Goal: Information Seeking & Learning: Learn about a topic

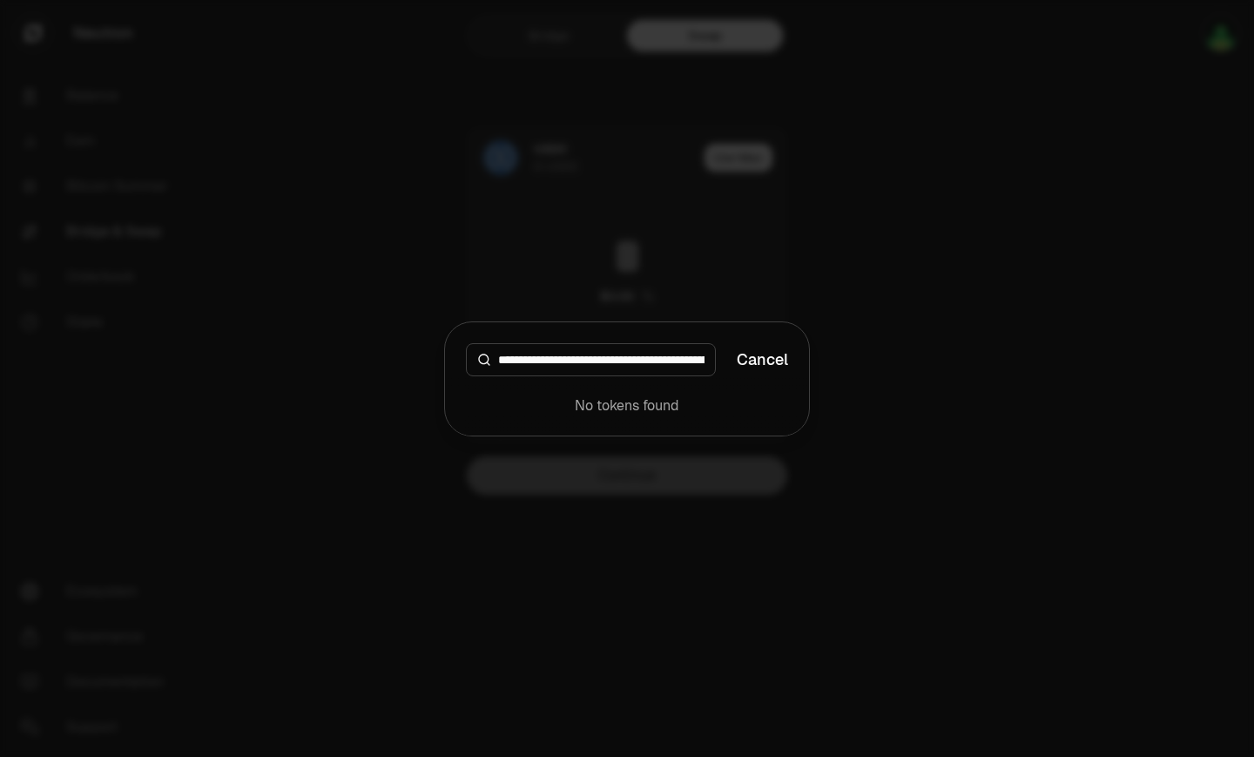
click at [844, 206] on div at bounding box center [627, 378] width 1254 height 757
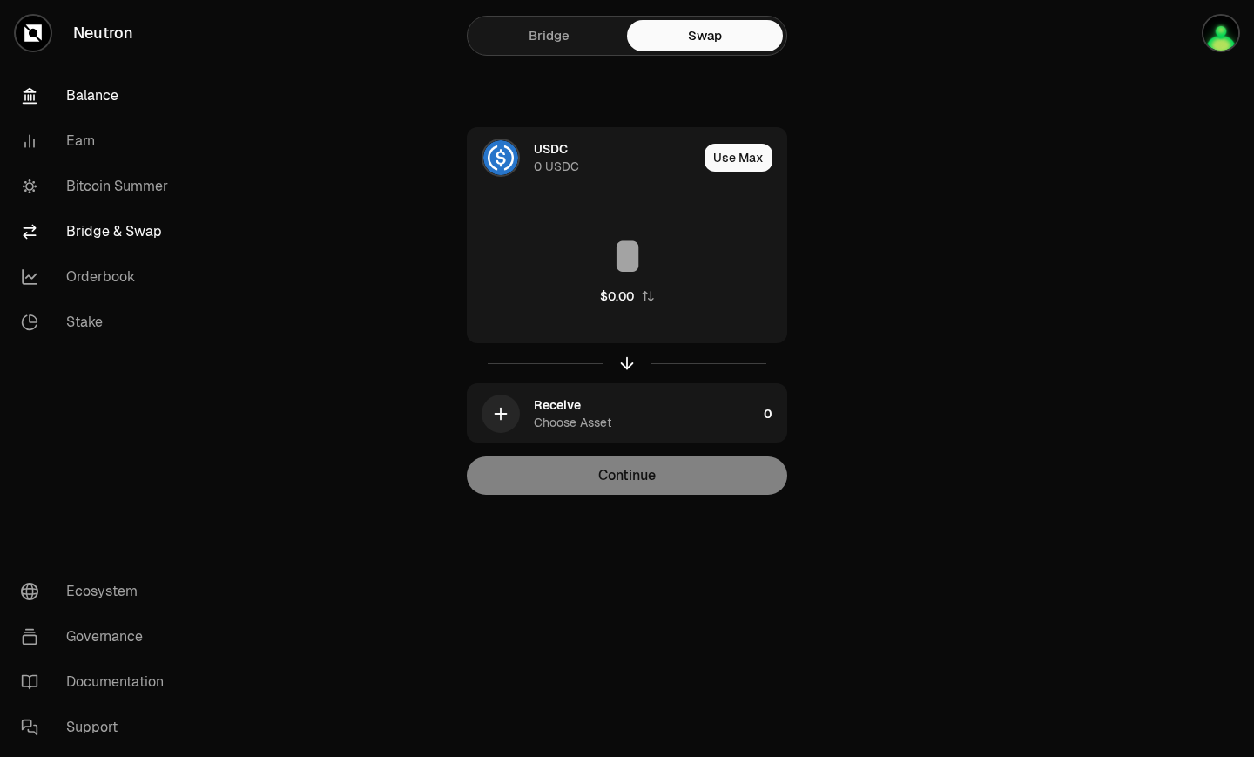
click at [127, 96] on link "Balance" at bounding box center [97, 95] width 181 height 45
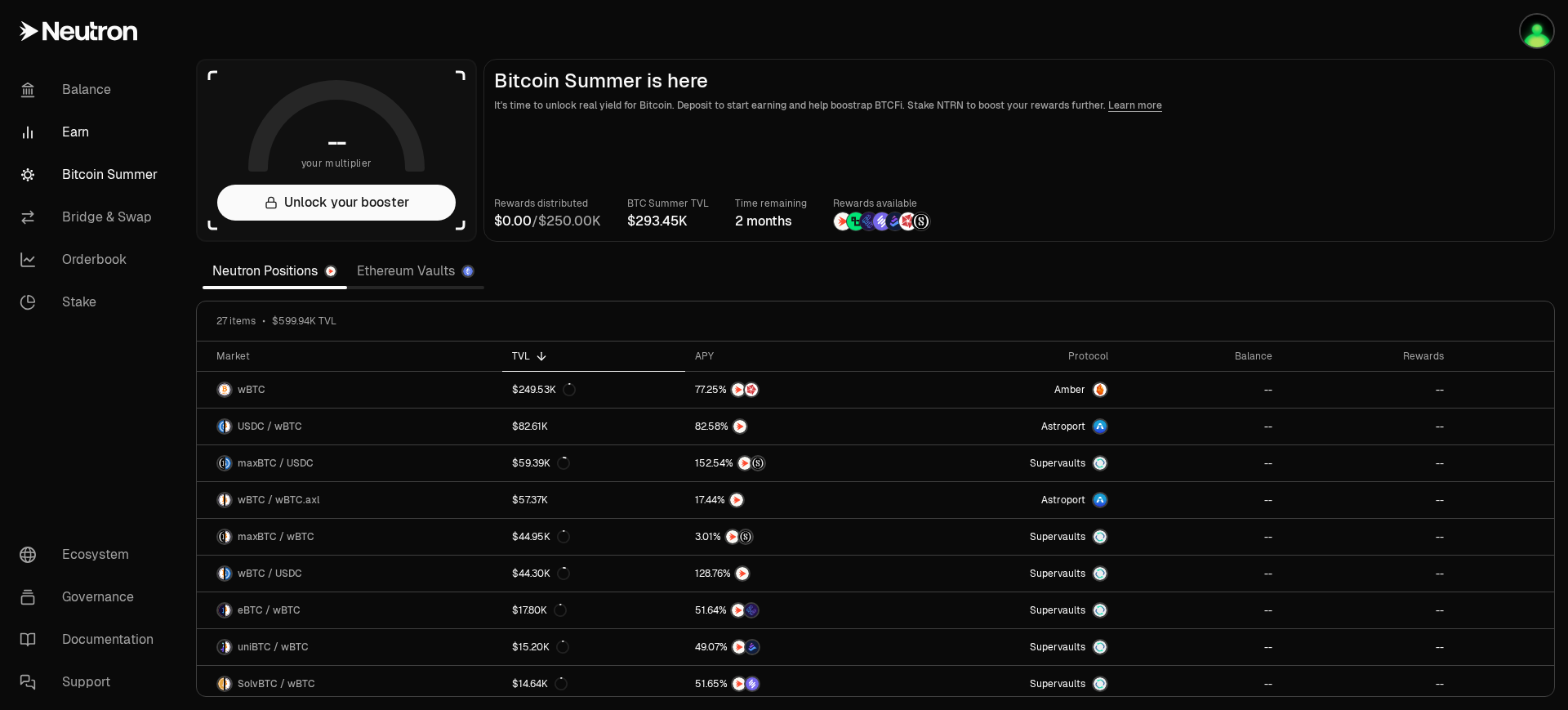
click at [73, 130] on link "Earn" at bounding box center [91, 131] width 170 height 42
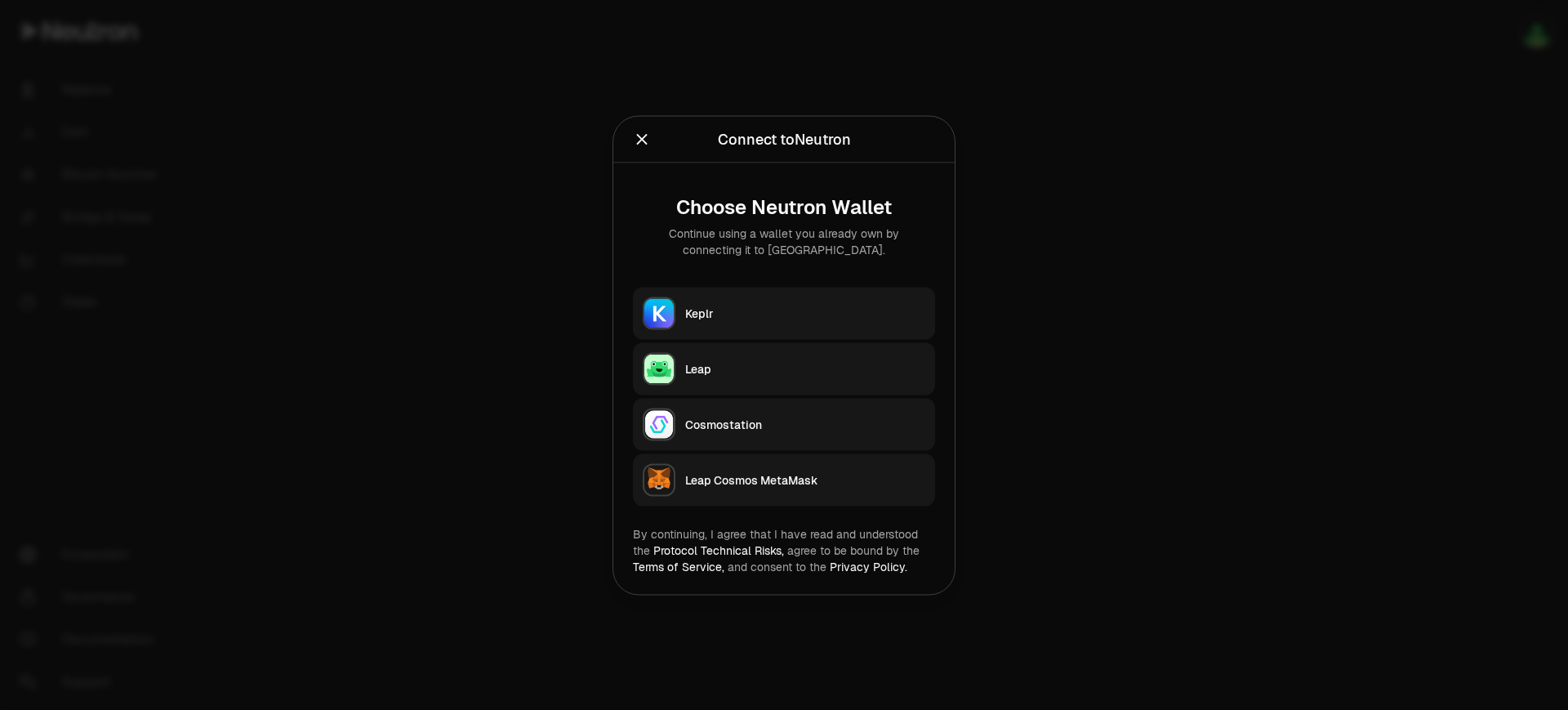
click at [833, 298] on button "Keplr" at bounding box center [784, 313] width 302 height 53
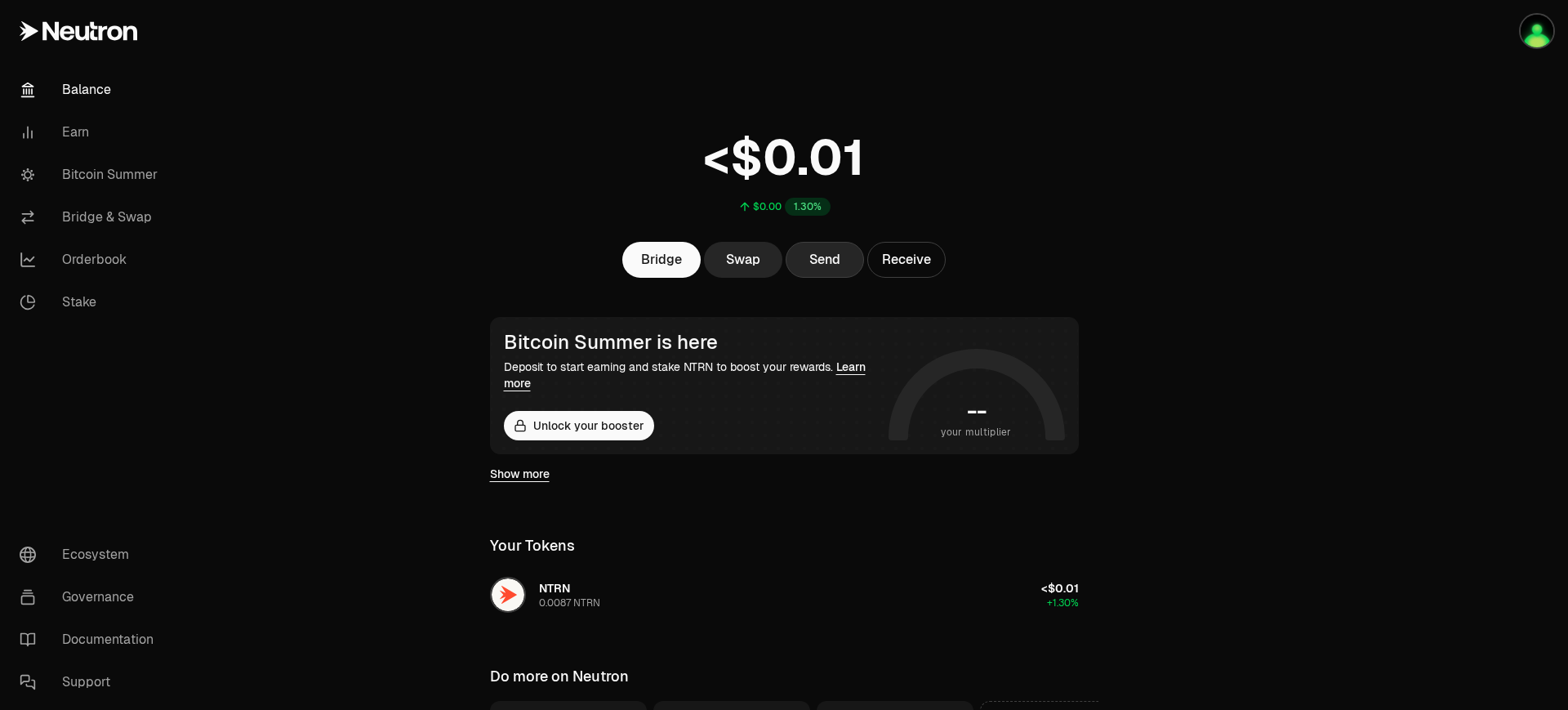
click at [838, 267] on button "Send" at bounding box center [825, 260] width 79 height 36
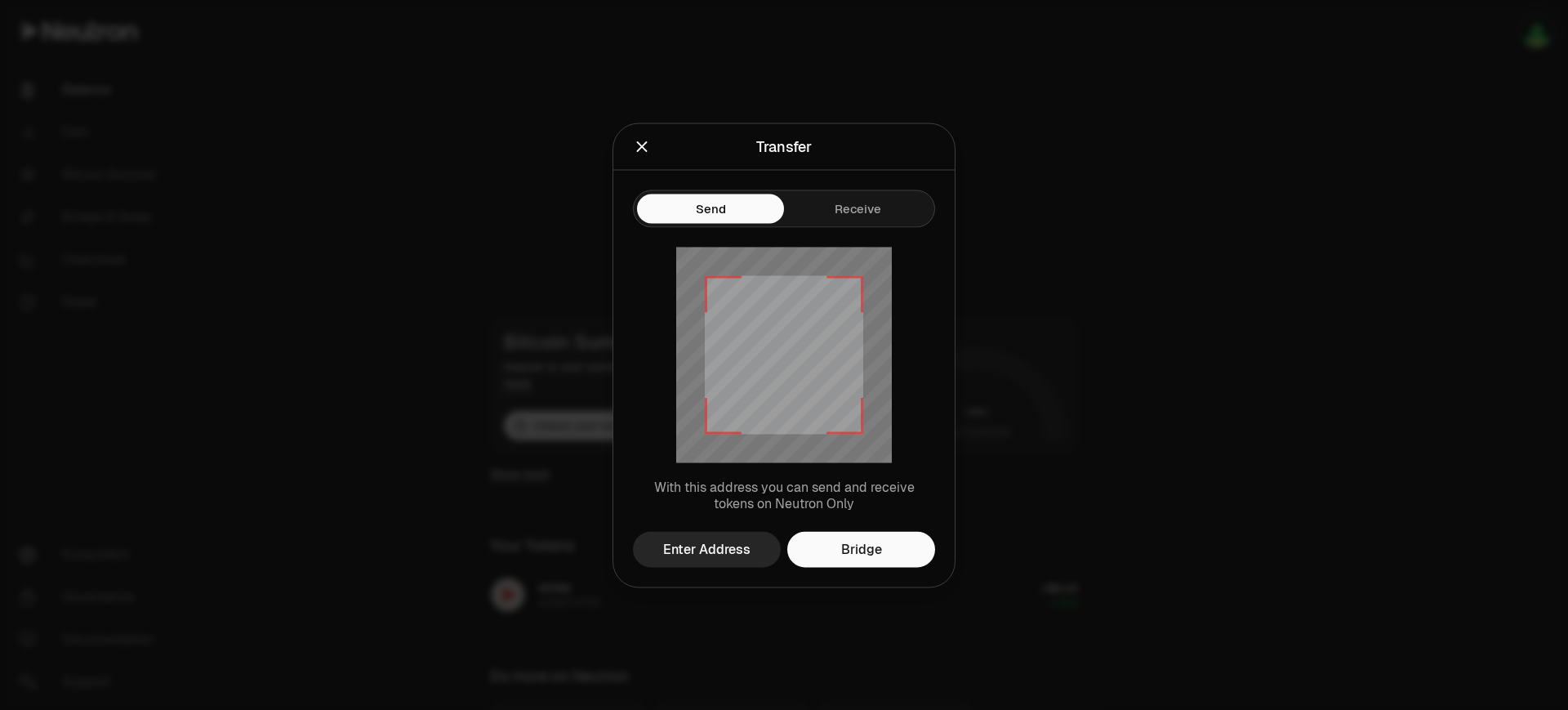
click at [637, 139] on icon "Close" at bounding box center [641, 145] width 18 height 18
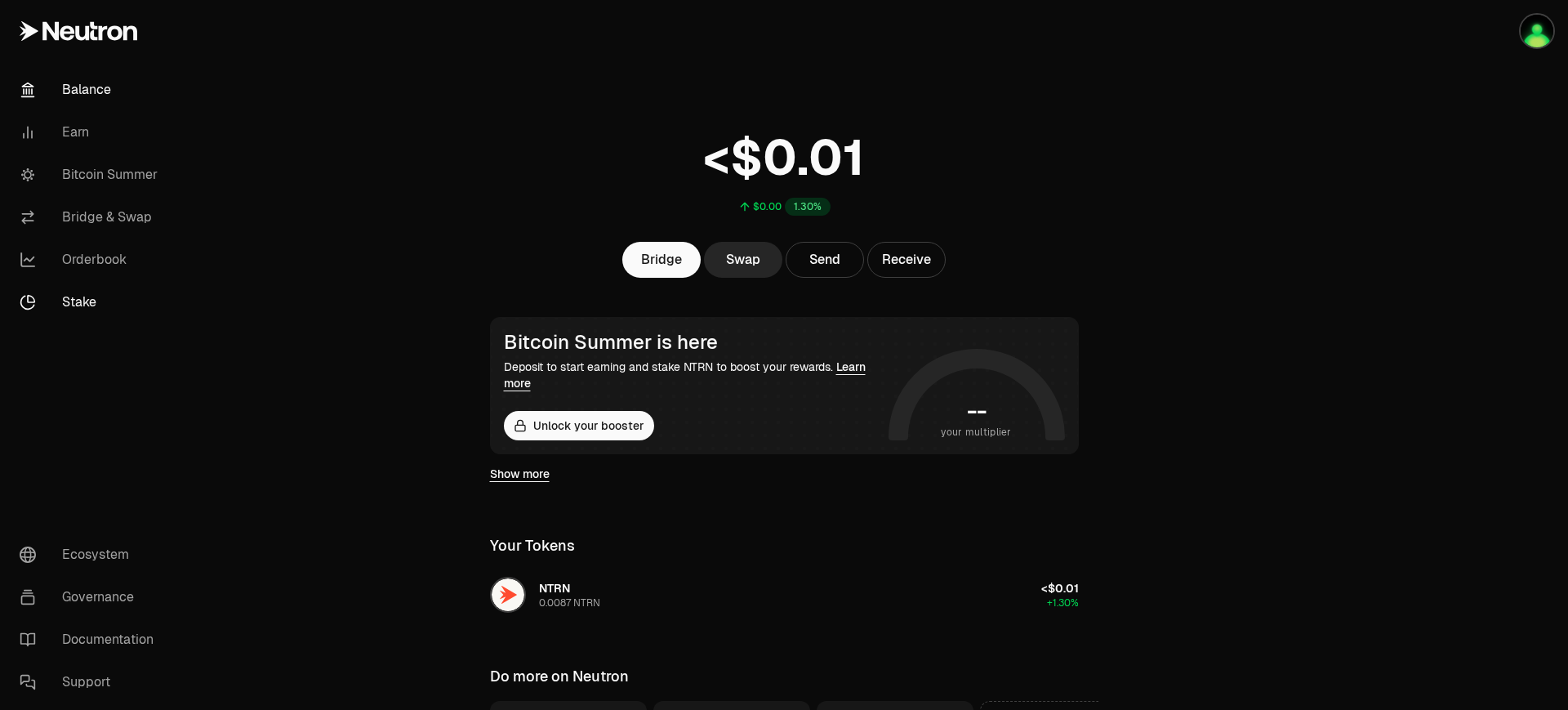
click at [104, 289] on link "Stake" at bounding box center [91, 302] width 170 height 42
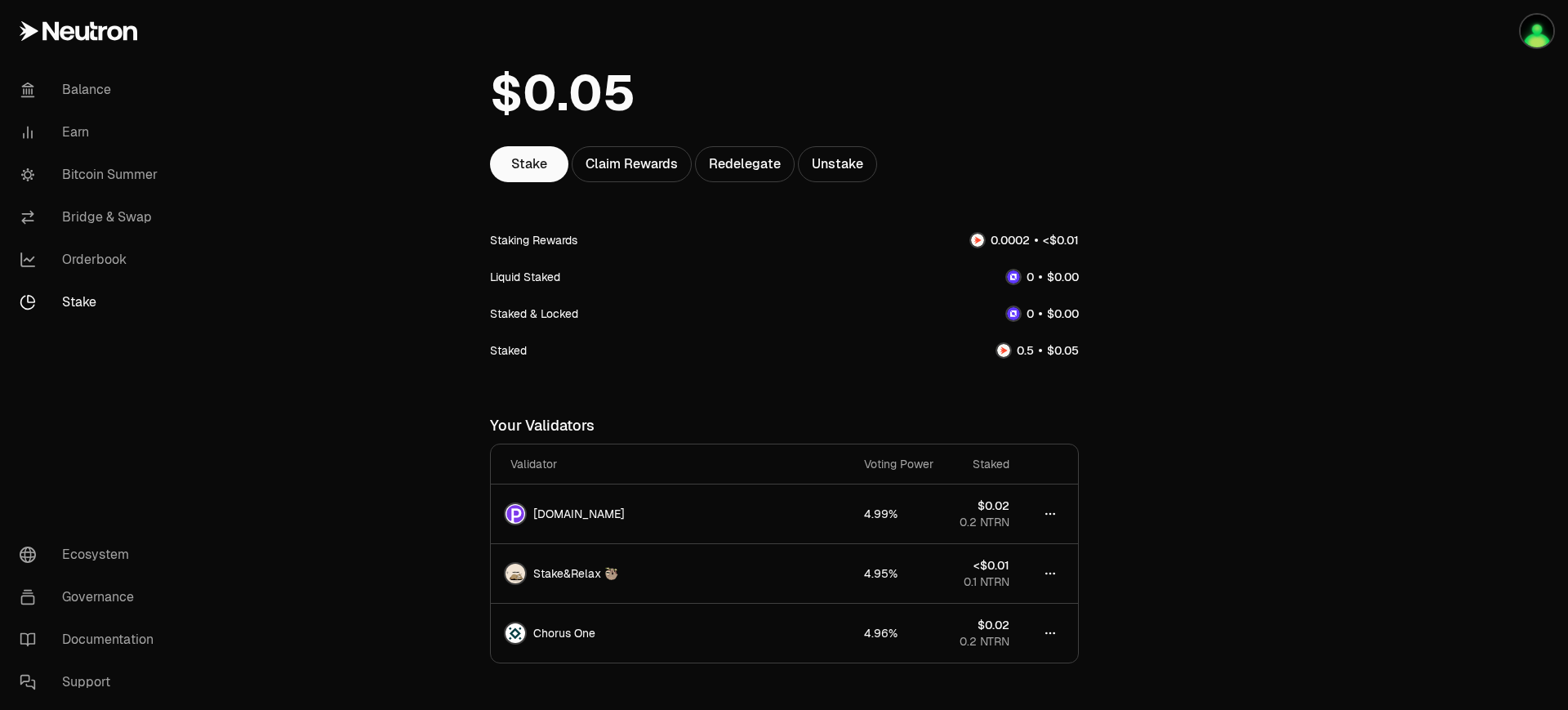
scroll to position [161, 0]
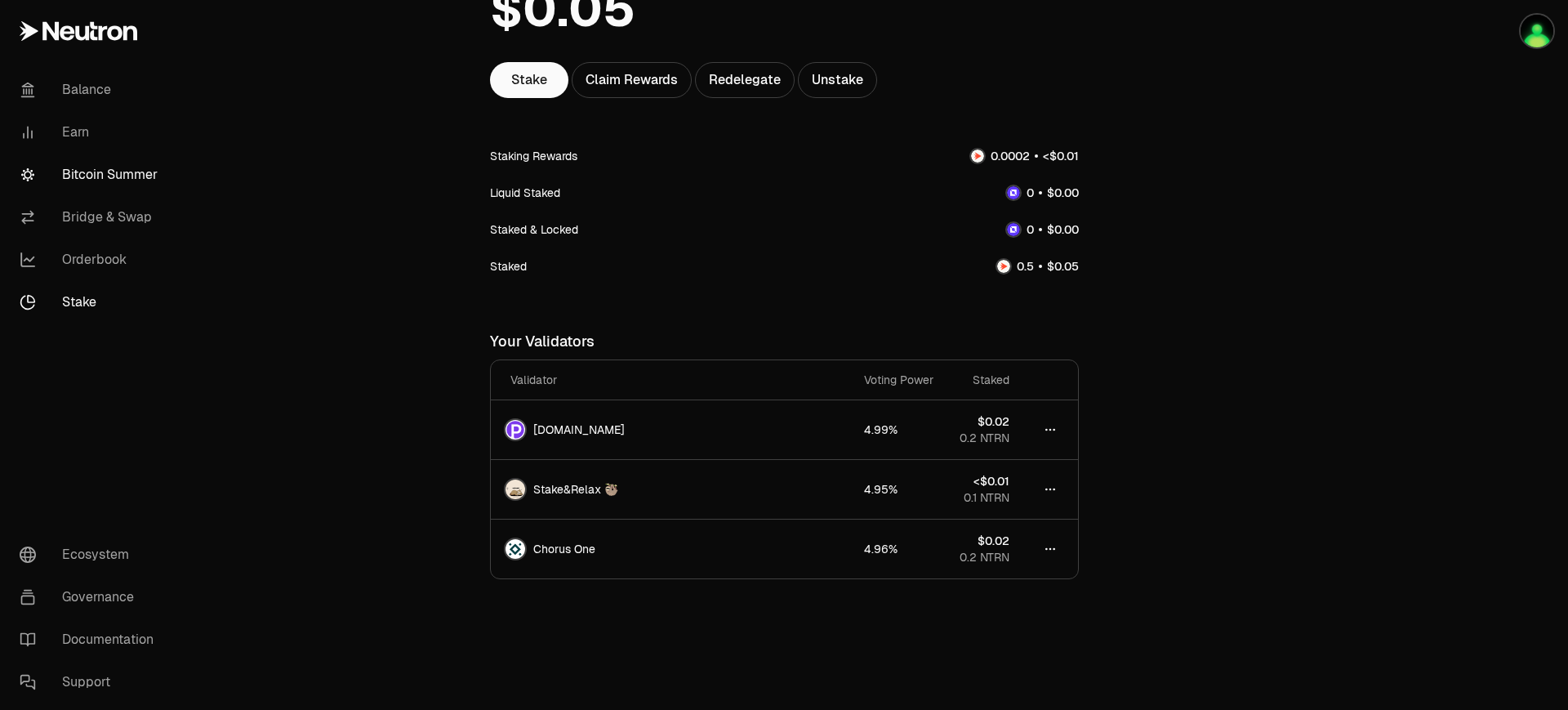
click at [144, 175] on link "Bitcoin Summer" at bounding box center [91, 174] width 170 height 42
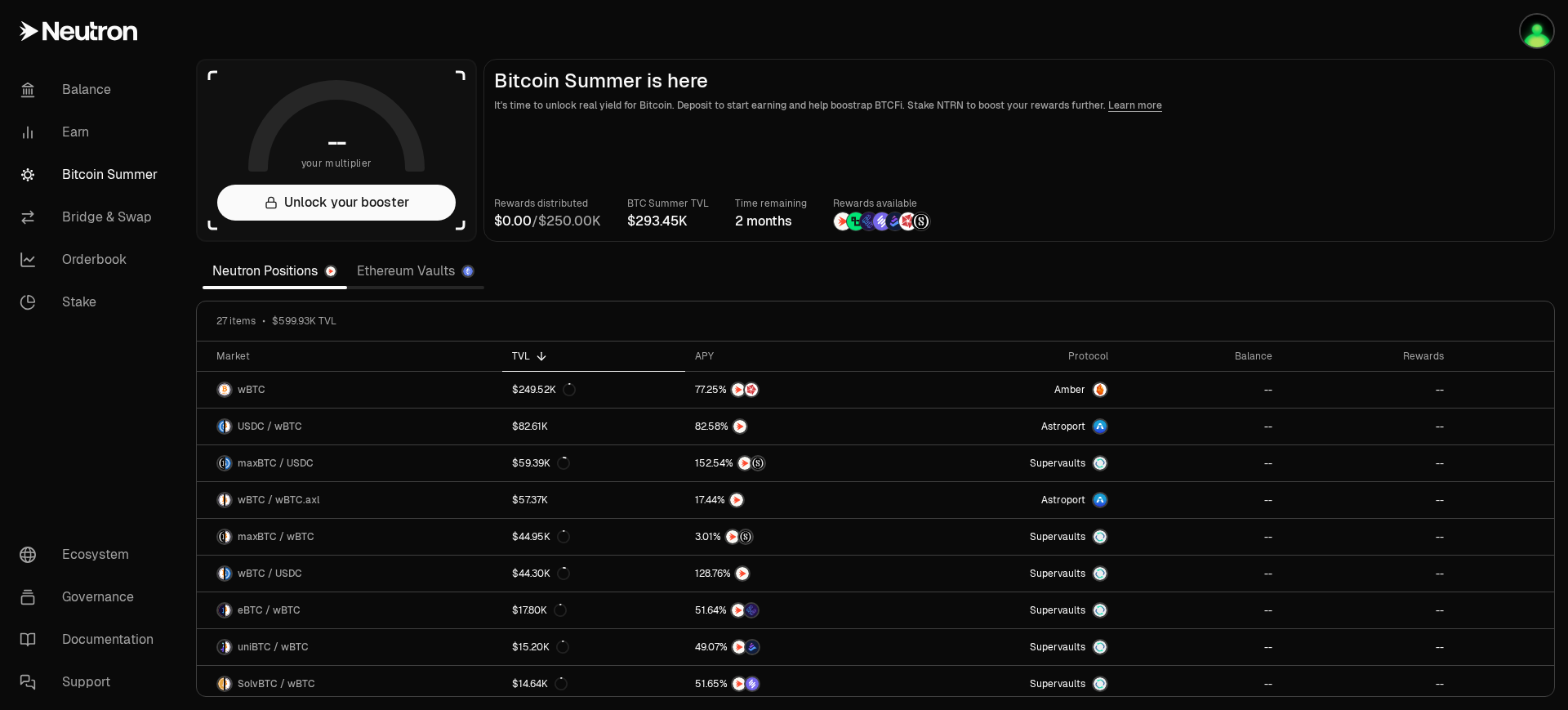
click at [402, 274] on link "Ethereum Vaults" at bounding box center [415, 271] width 137 height 33
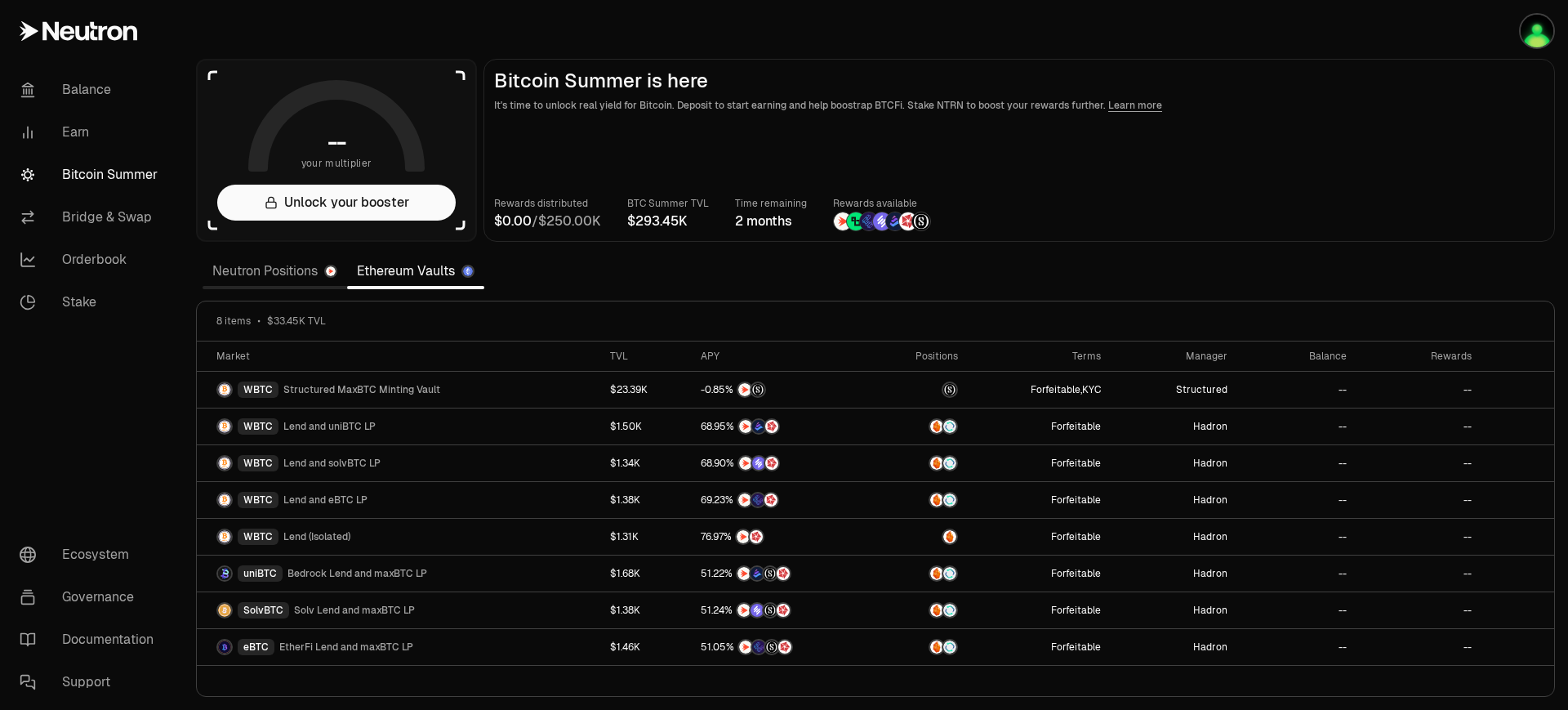
click at [247, 282] on link "Neutron Positions" at bounding box center [275, 271] width 144 height 33
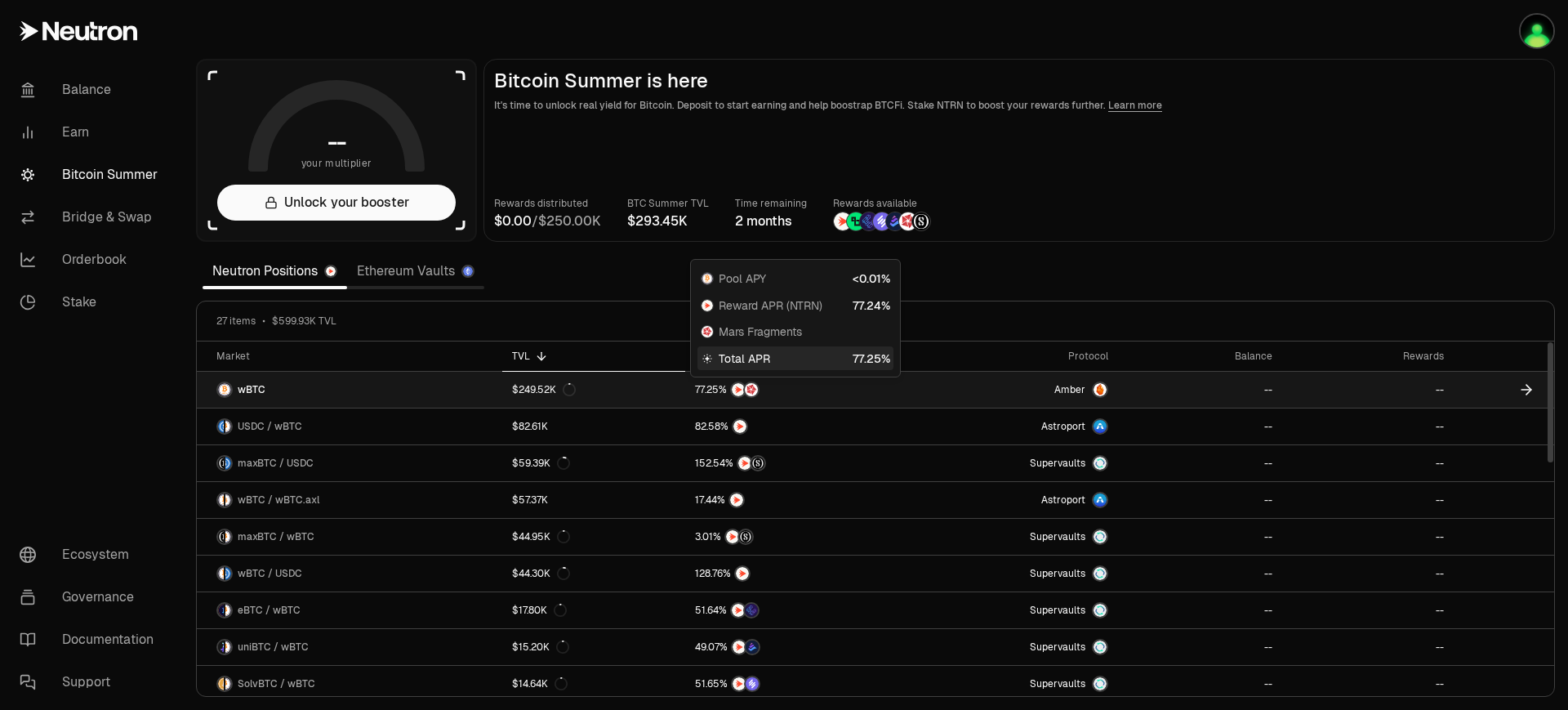
click at [827, 391] on div at bounding box center [794, 389] width 199 height 16
